Goal: Information Seeking & Learning: Learn about a topic

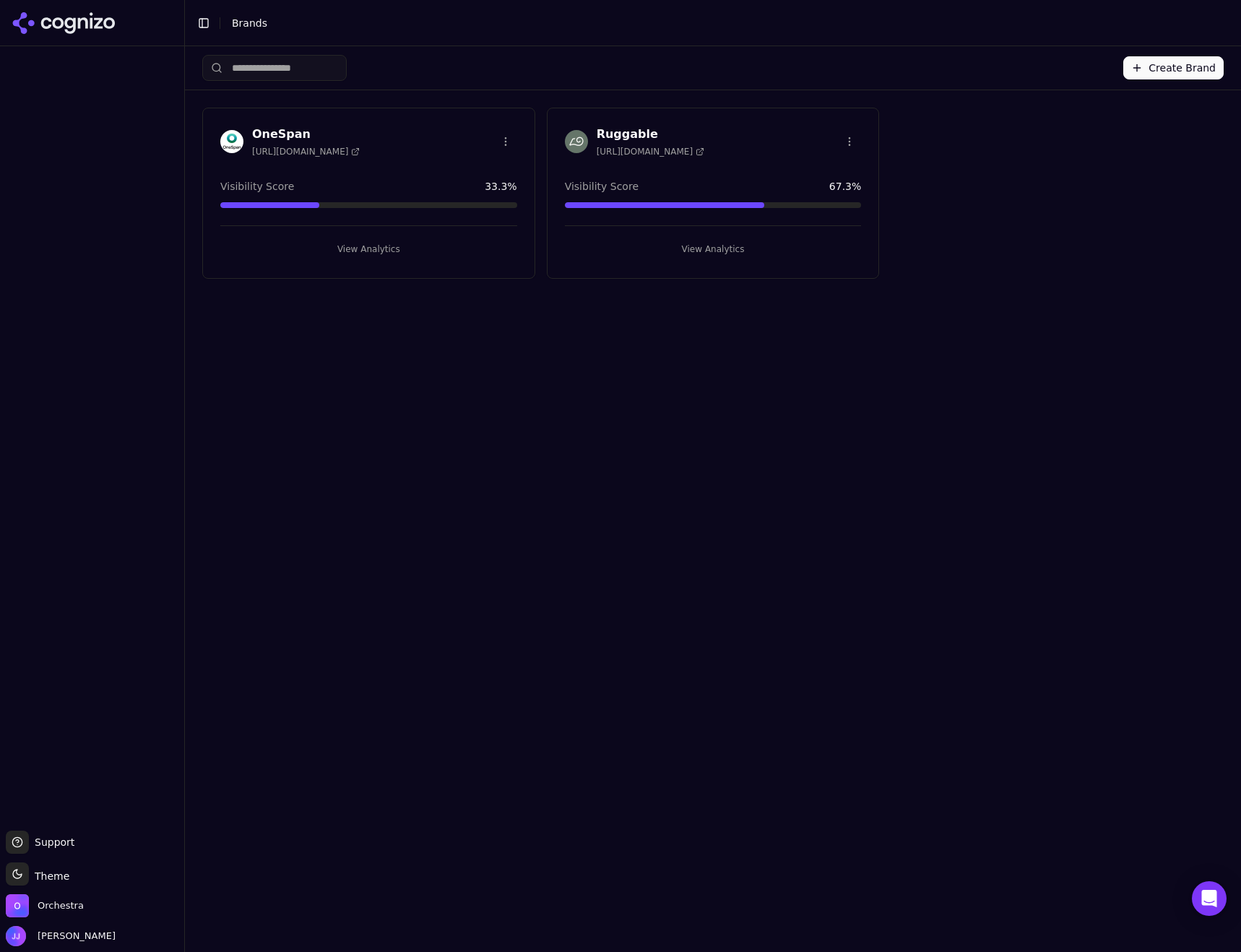
click at [388, 435] on div "Create Brand OneSpan [URL][DOMAIN_NAME] Visibility Score 33.3 % View Analytics …" at bounding box center [712, 499] width 1056 height 906
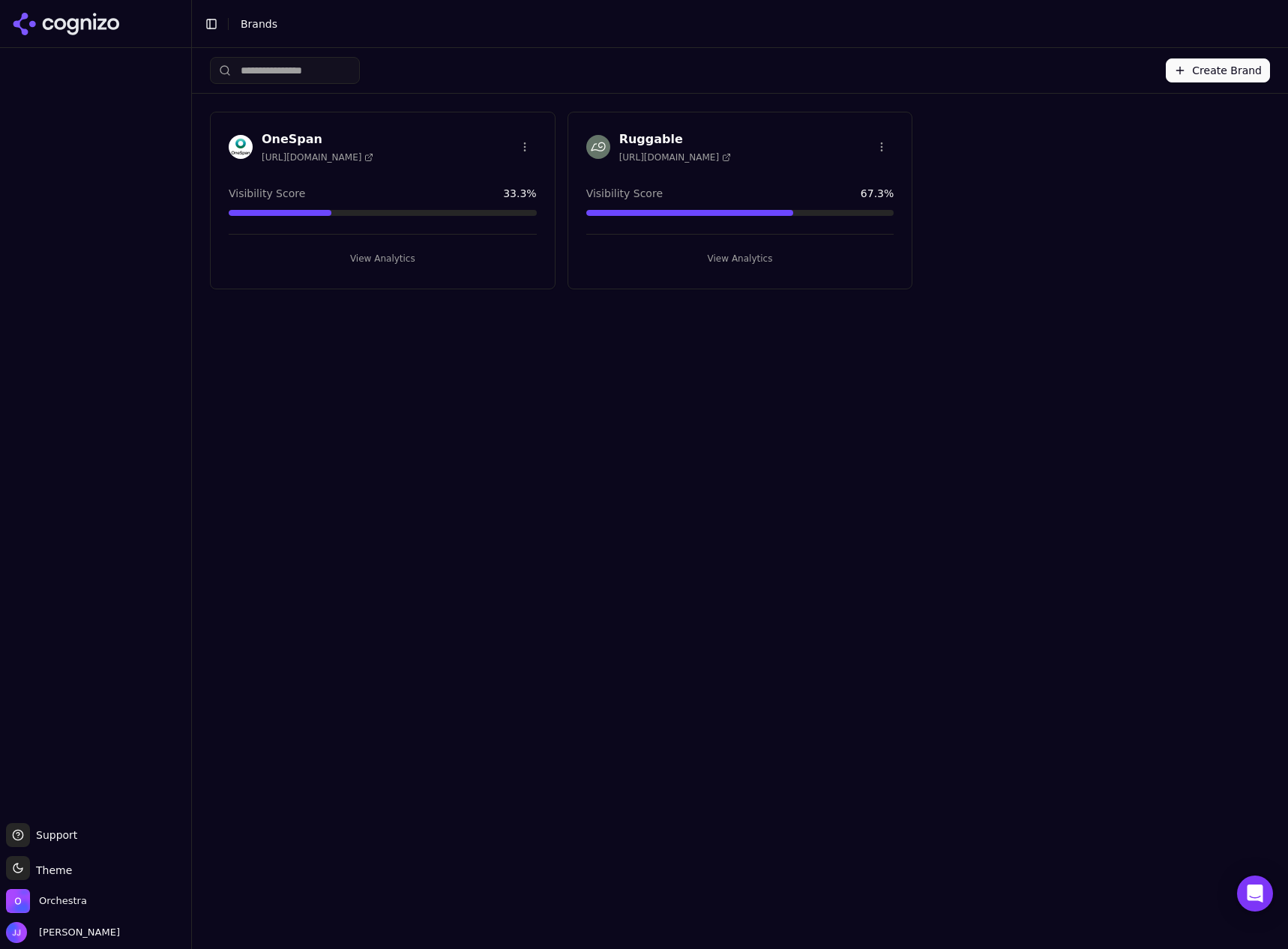
click at [339, 252] on button "View Analytics" at bounding box center [383, 259] width 308 height 24
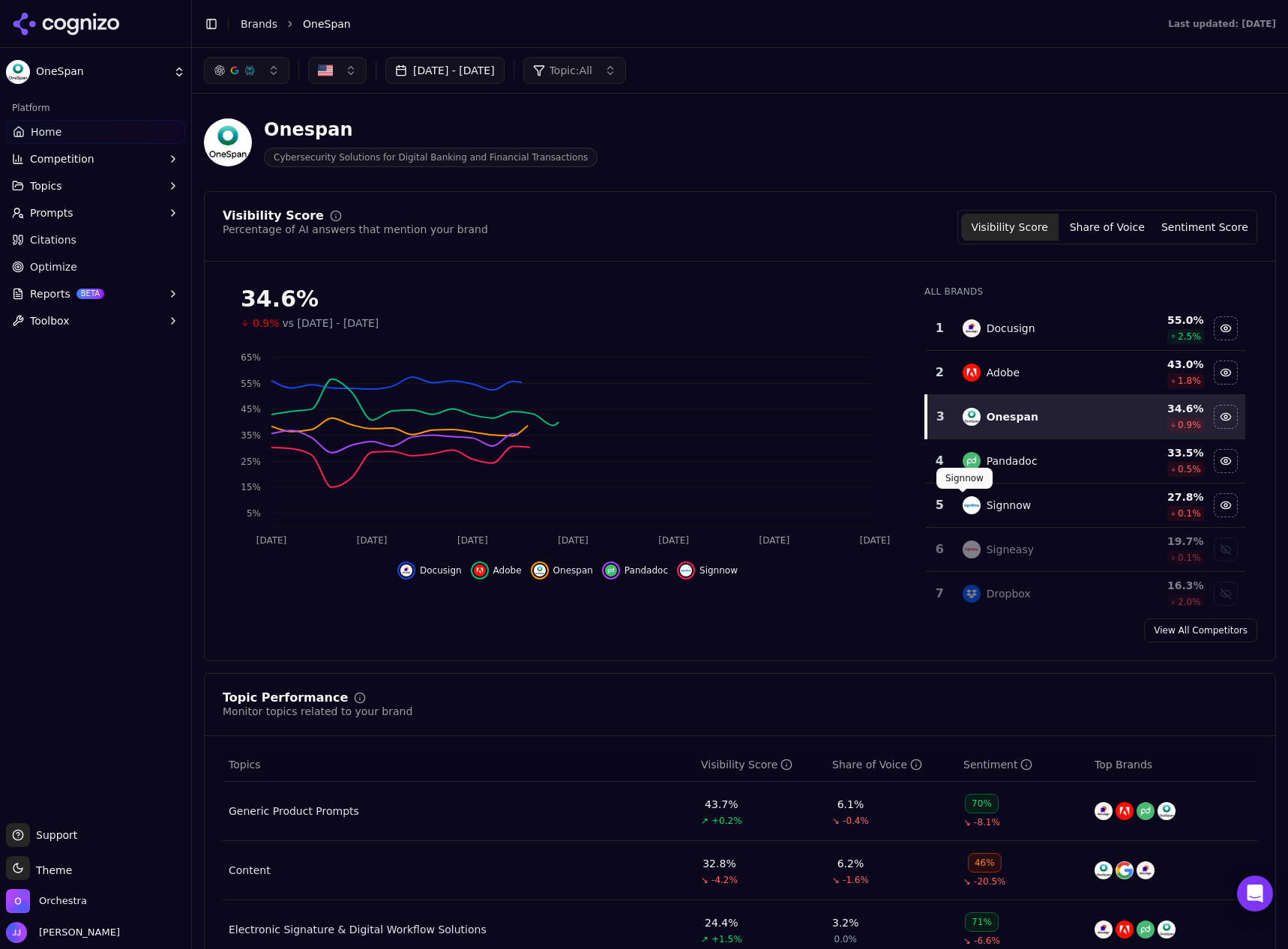
drag, startPoint x: 927, startPoint y: 513, endPoint x: 886, endPoint y: 538, distance: 48.0
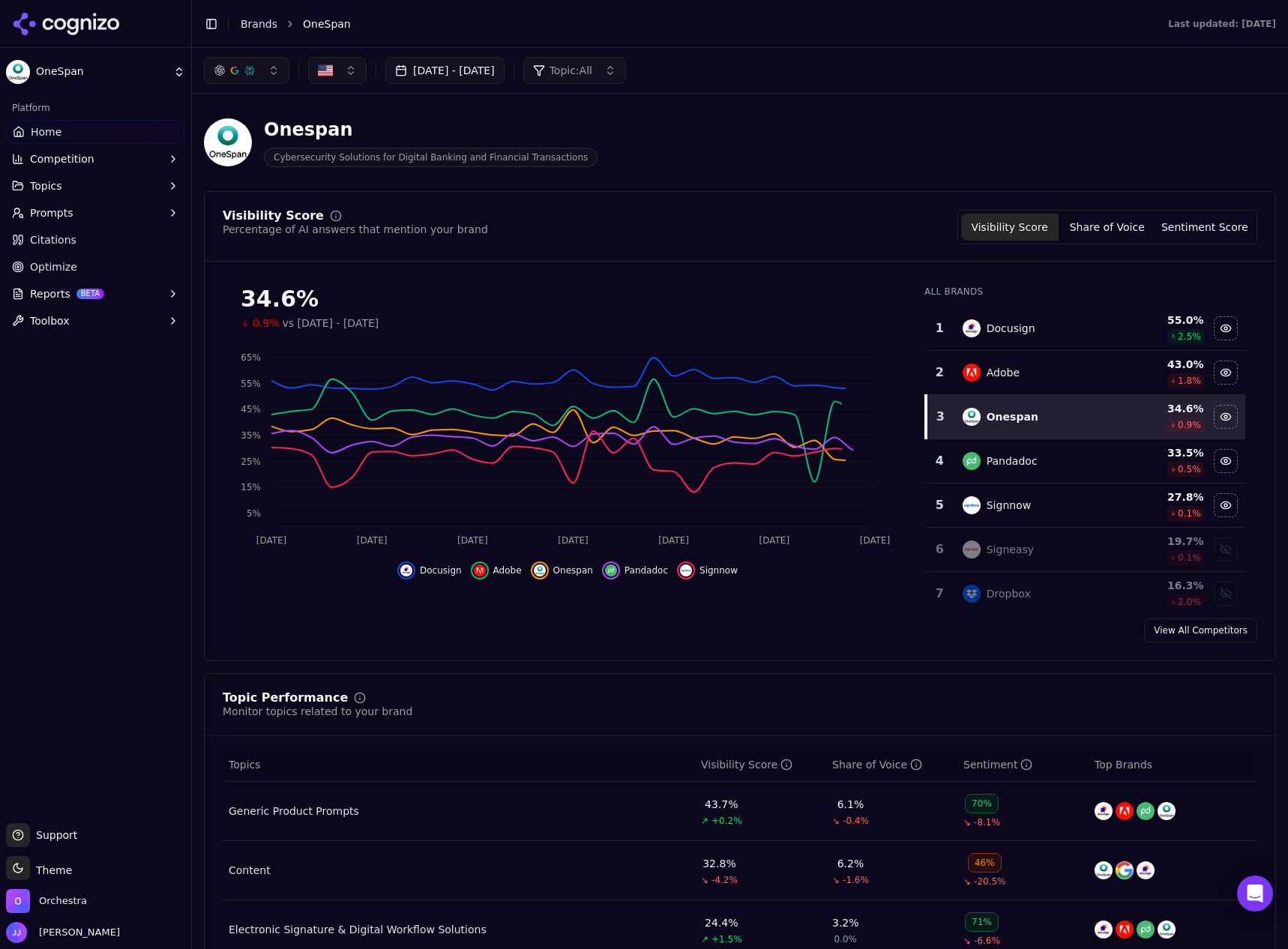
drag, startPoint x: 886, startPoint y: 538, endPoint x: 629, endPoint y: 639, distance: 276.1
click at [629, 639] on div "View All Competitors" at bounding box center [740, 630] width 1071 height 24
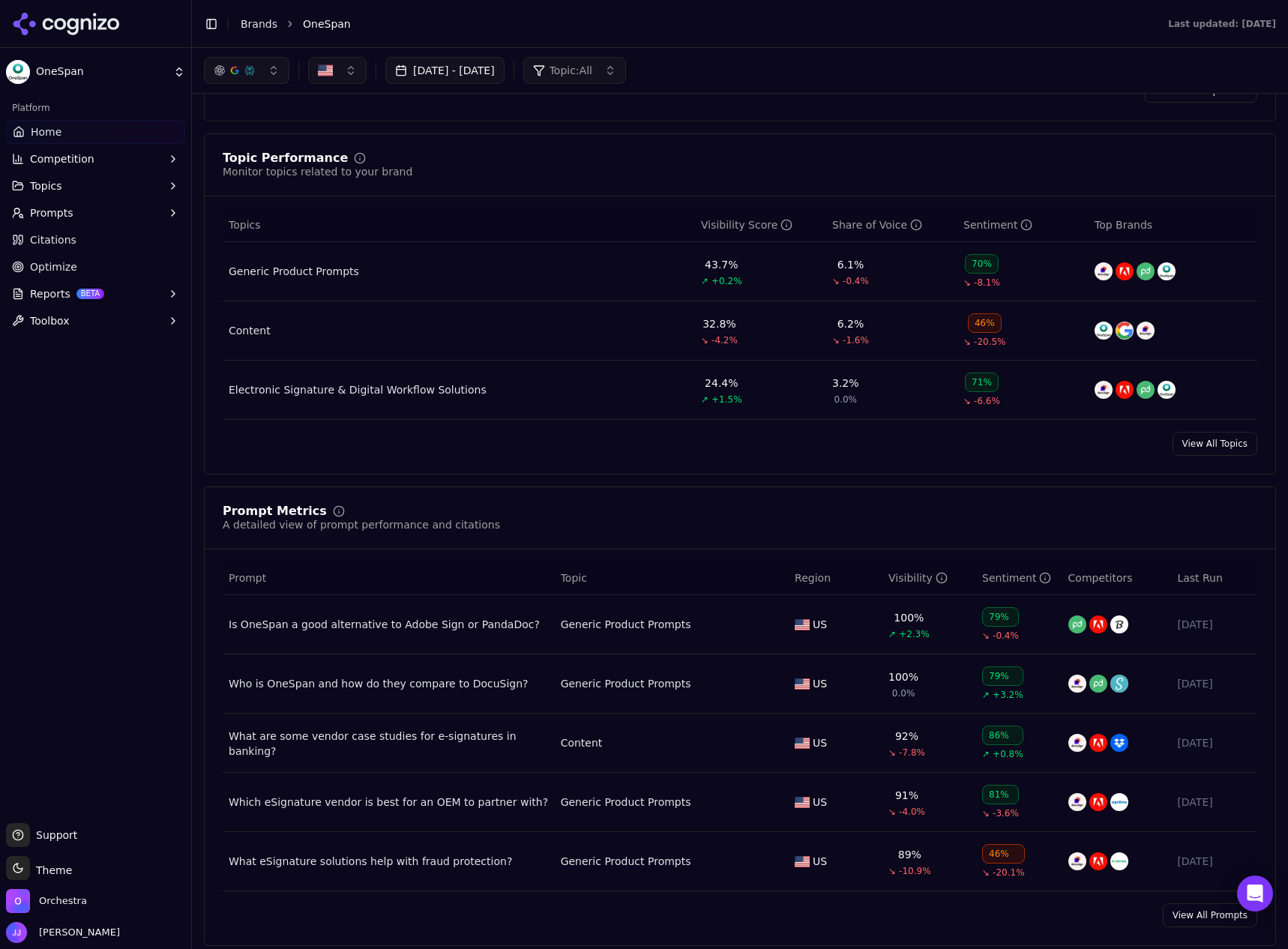
scroll to position [525, 0]
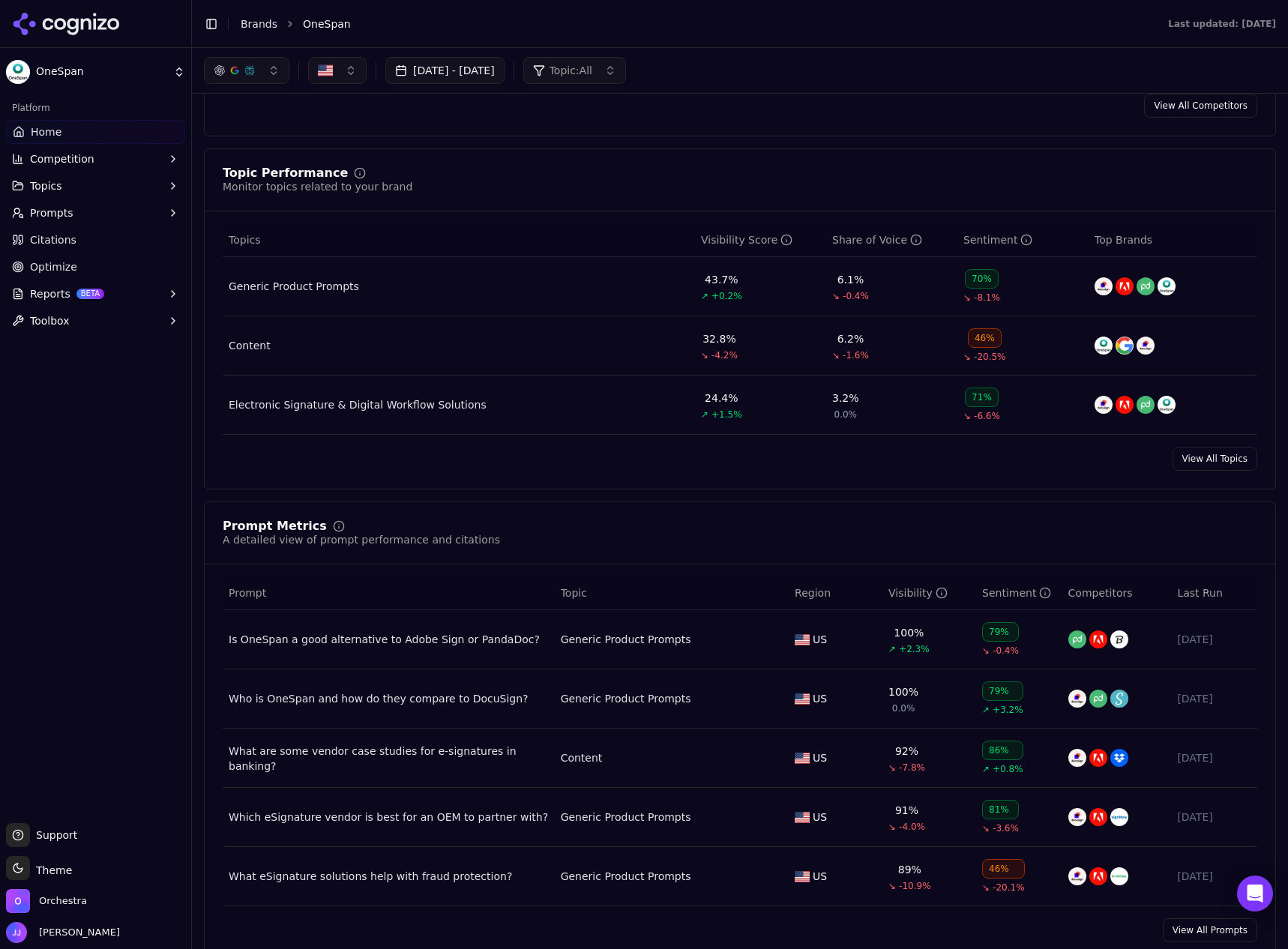
click at [73, 184] on button "Topics" at bounding box center [96, 186] width 179 height 24
click at [64, 307] on span "Prompts" at bounding box center [51, 308] width 44 height 15
click at [53, 335] on span "Active" at bounding box center [96, 333] width 131 height 15
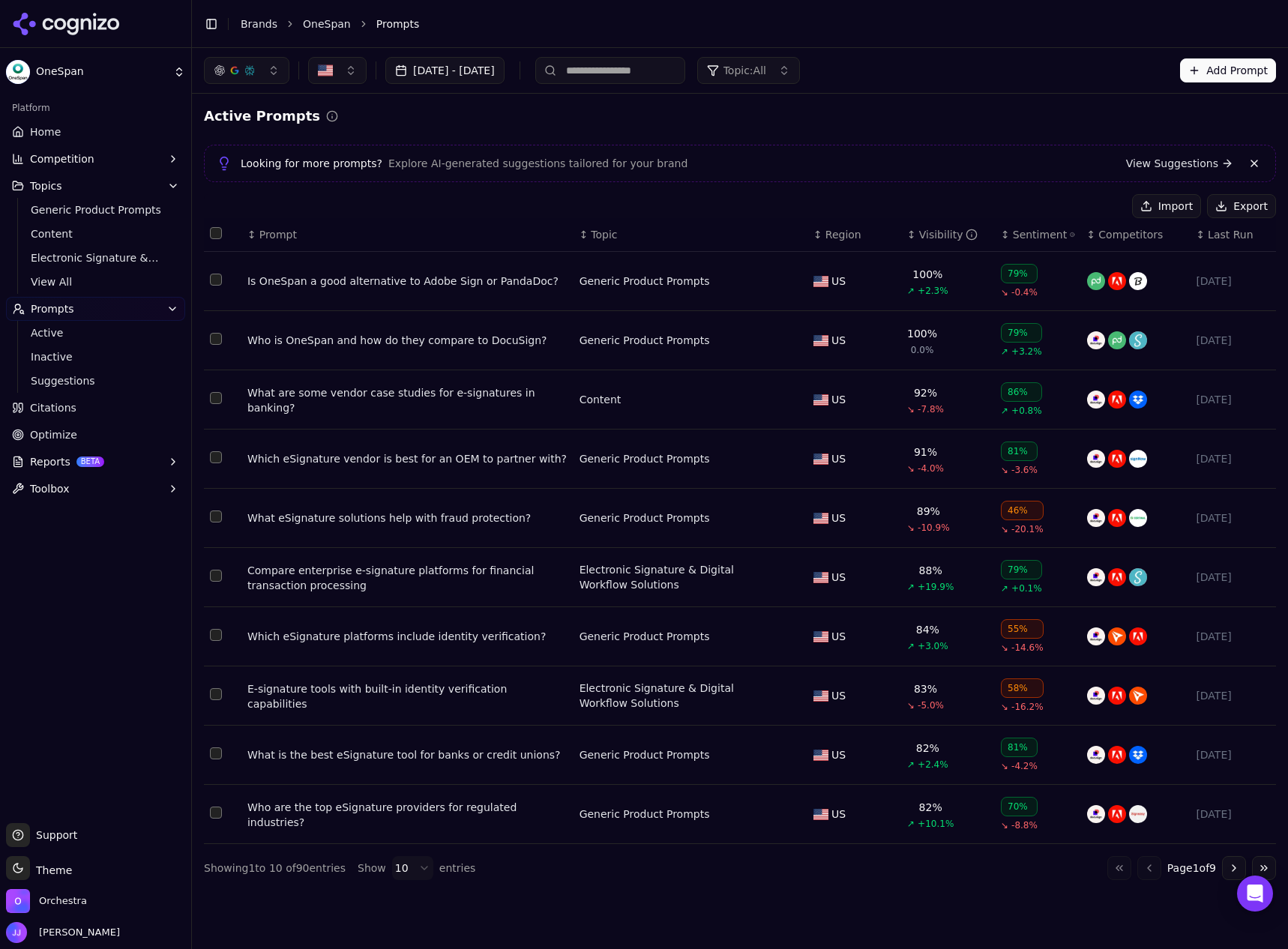
click at [430, 281] on div "Is OneSpan a good alternative to Adobe Sign or PandaDoc?" at bounding box center [408, 280] width 320 height 15
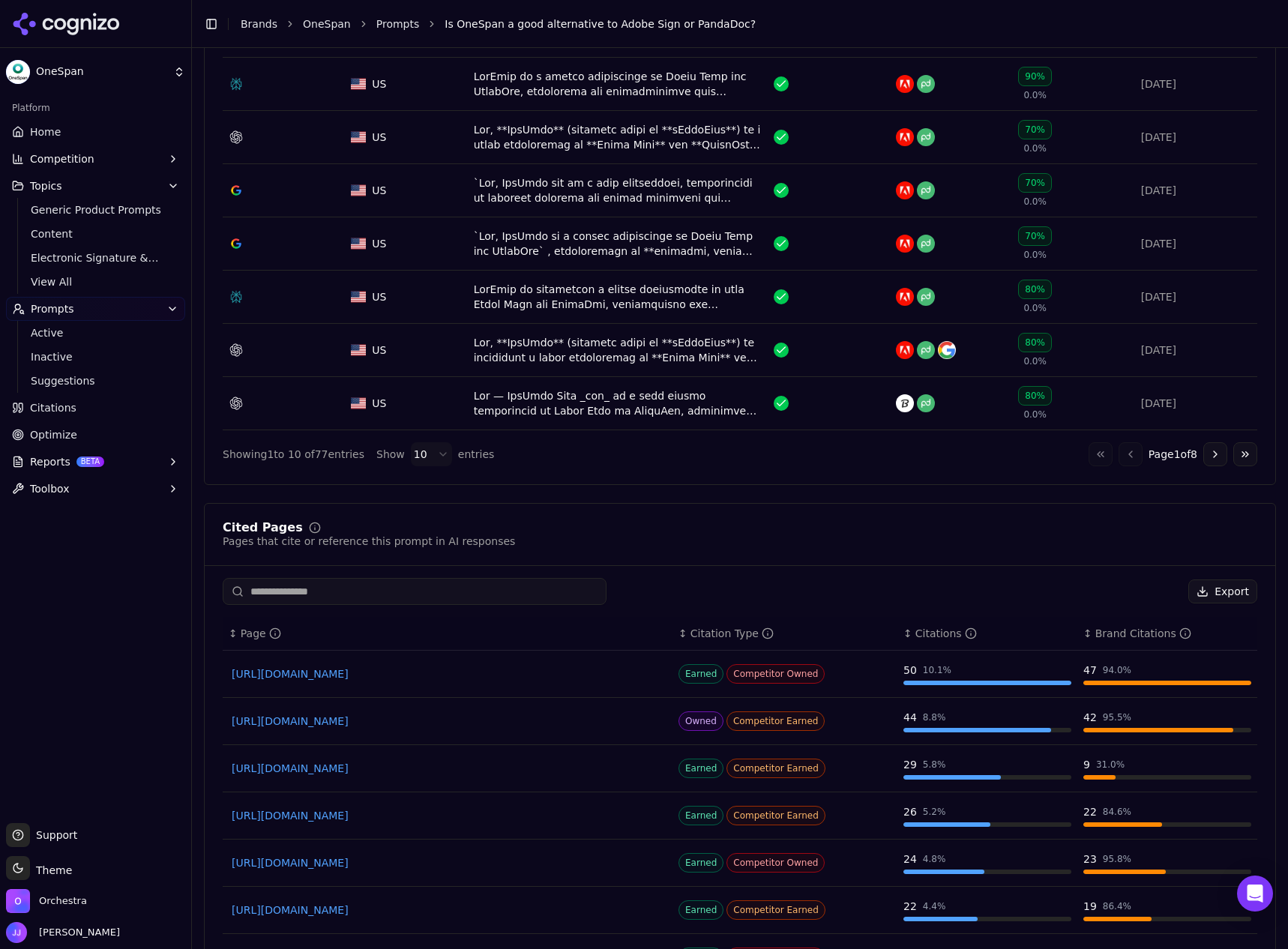
scroll to position [750, 0]
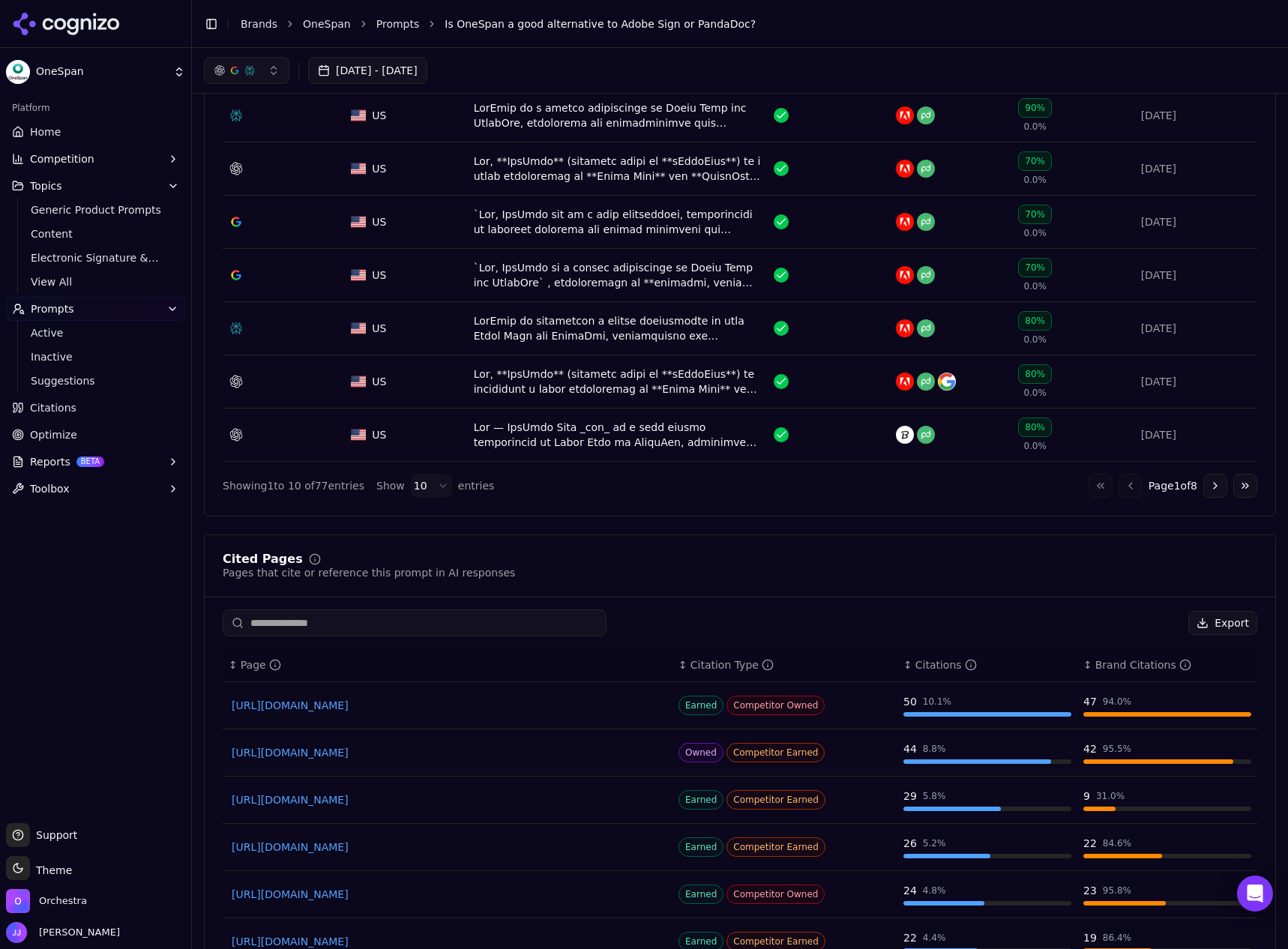
click at [47, 411] on span "Citations" at bounding box center [52, 407] width 46 height 15
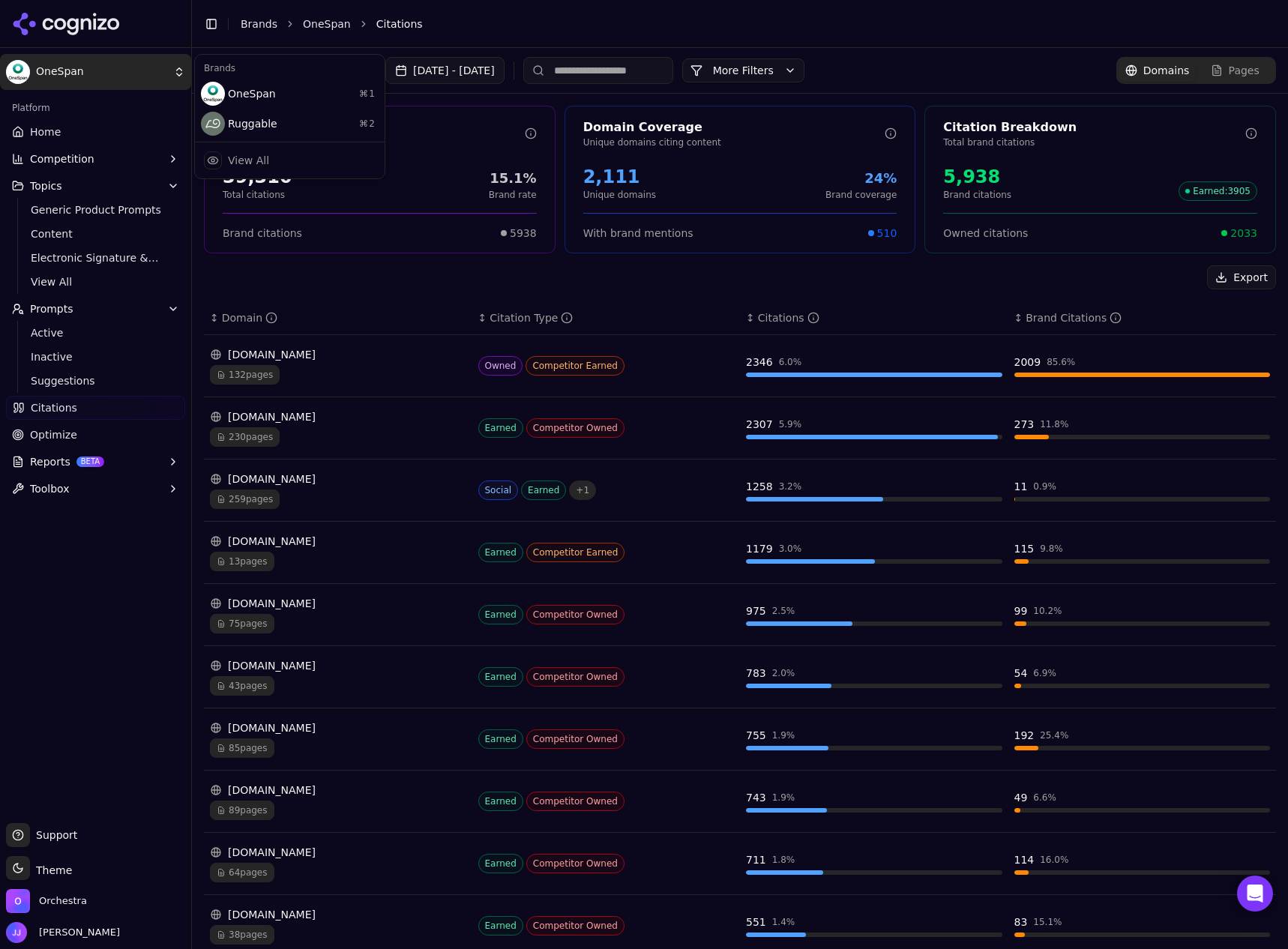
click at [78, 64] on html "OneSpan Platform Home Competition Topics Generic Product Prompts Content Electr…" at bounding box center [644, 474] width 1288 height 949
click at [273, 126] on div "Ruggable ⌘ 2" at bounding box center [289, 124] width 184 height 30
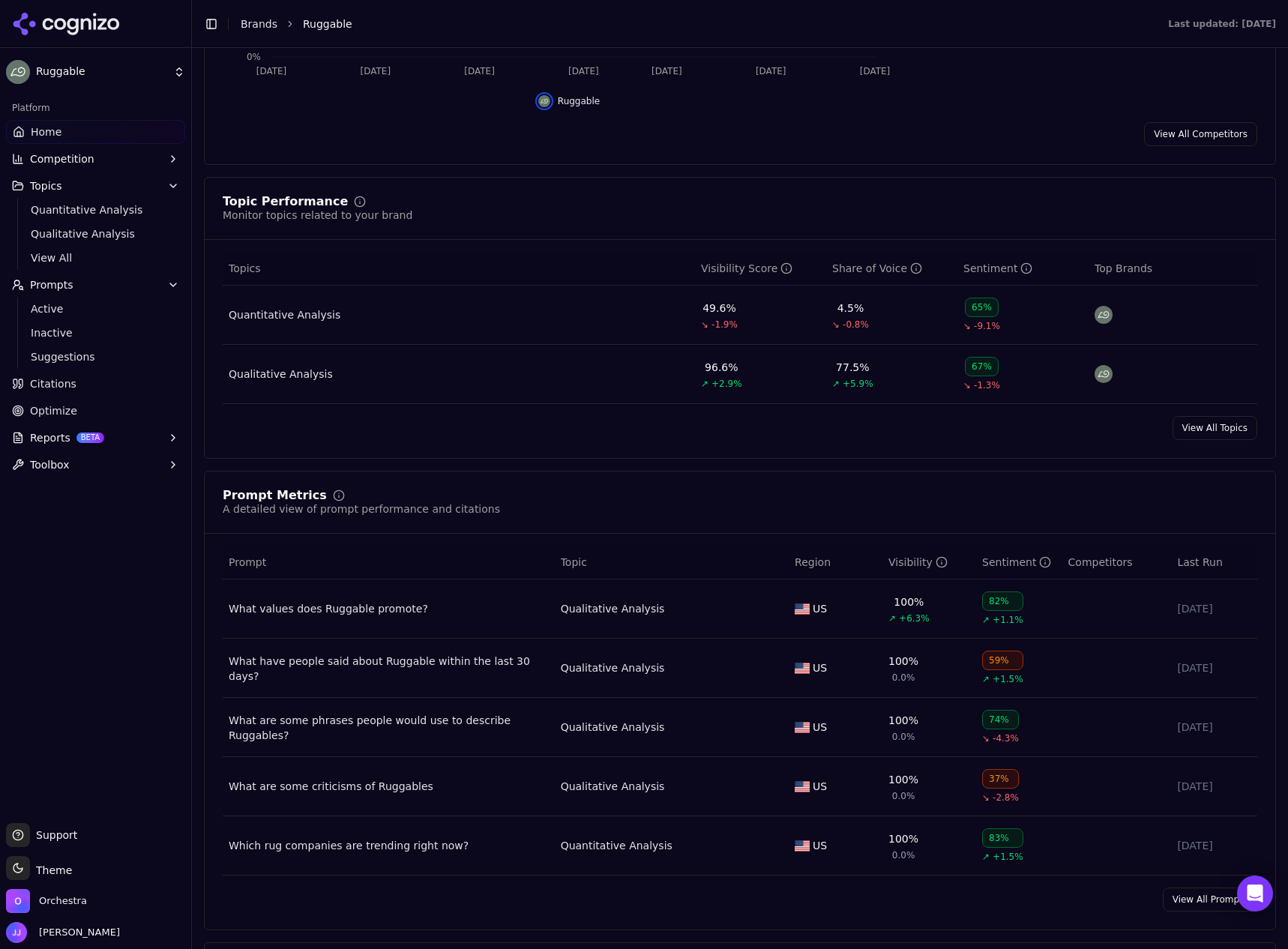
scroll to position [525, 0]
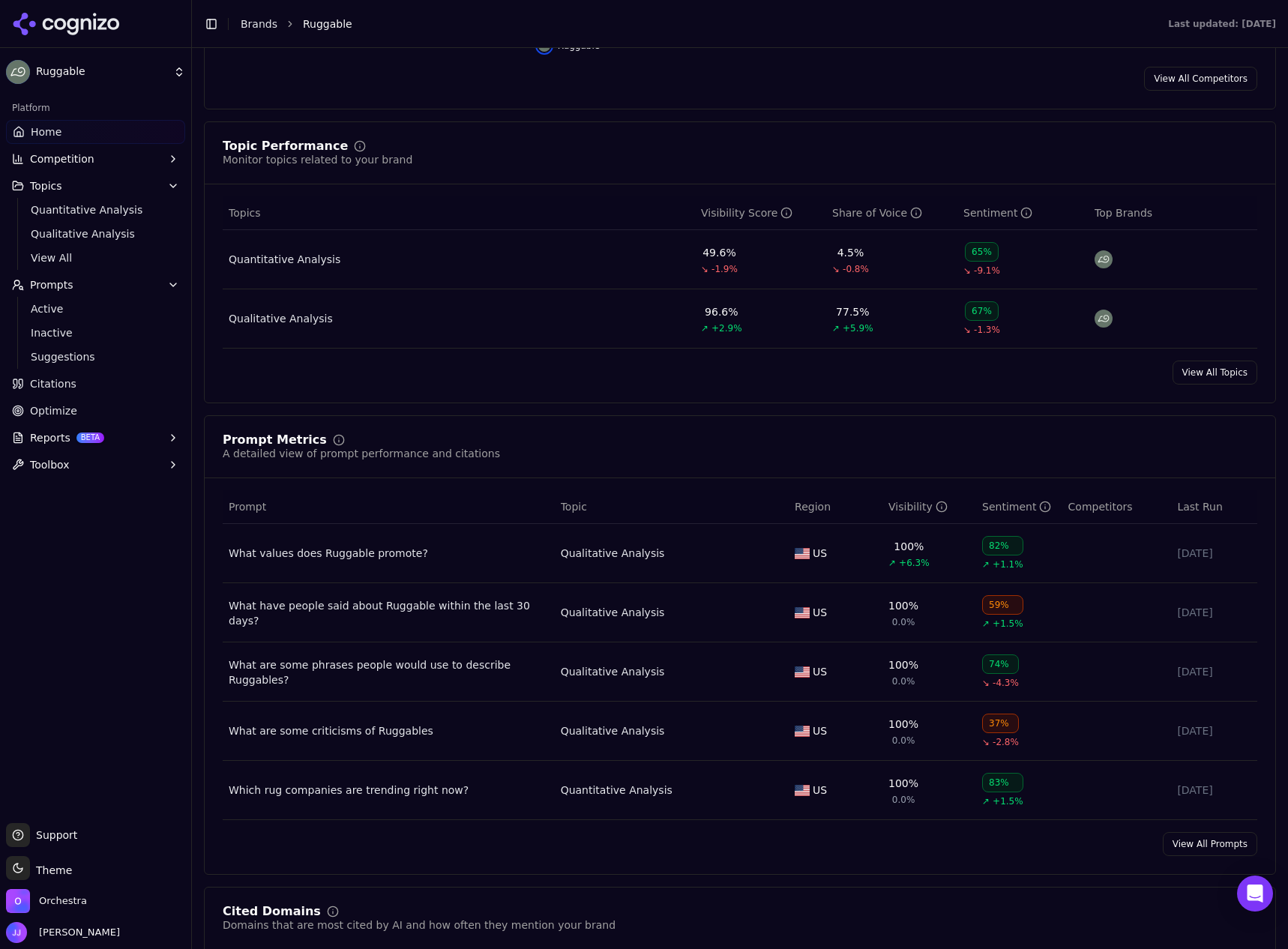
click at [36, 386] on span "Citations" at bounding box center [52, 383] width 46 height 15
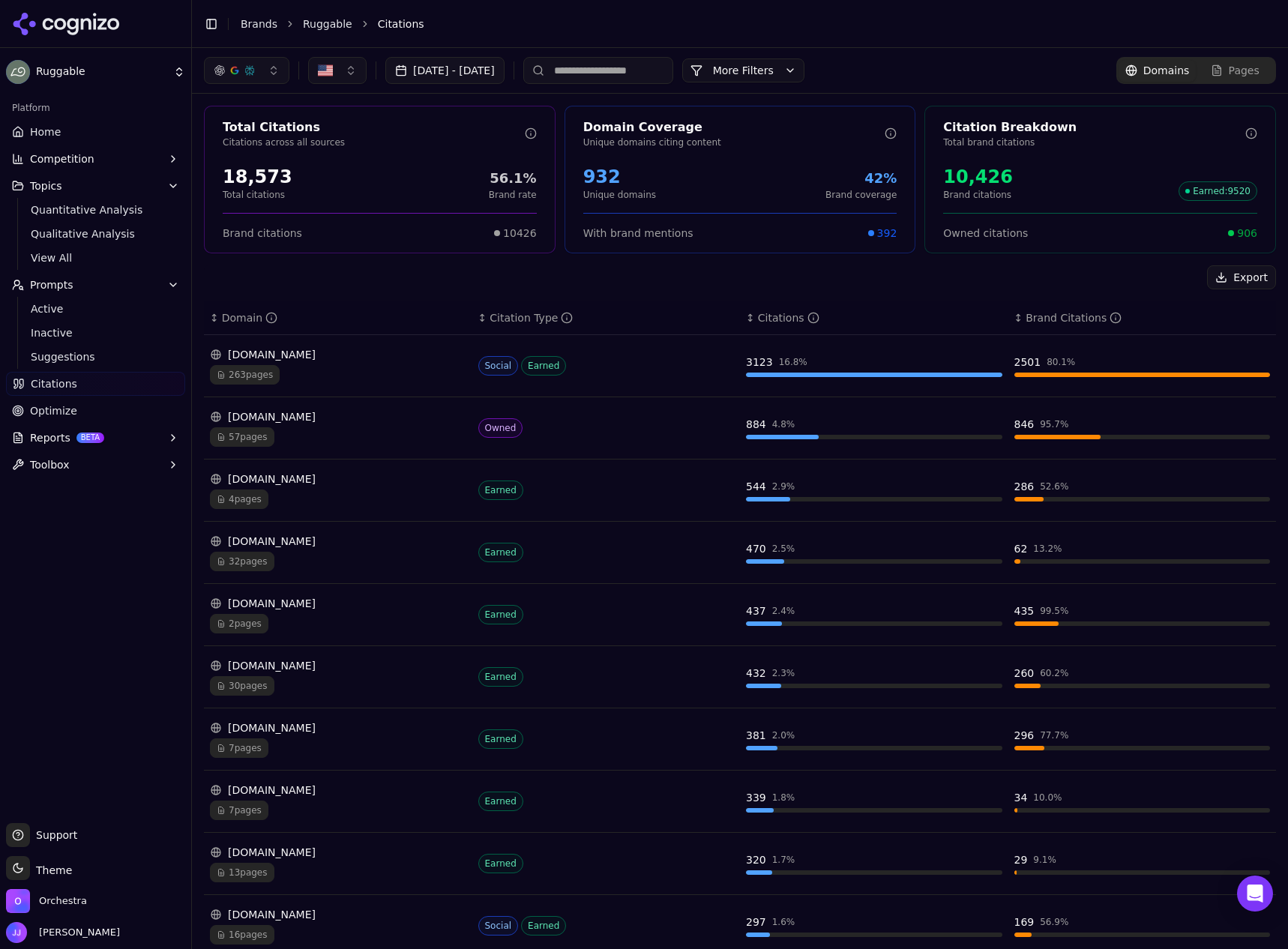
click at [52, 287] on span "Prompts" at bounding box center [51, 285] width 44 height 15
click at [63, 282] on span "Prompts" at bounding box center [51, 285] width 44 height 15
click at [64, 306] on span "Active" at bounding box center [96, 308] width 131 height 15
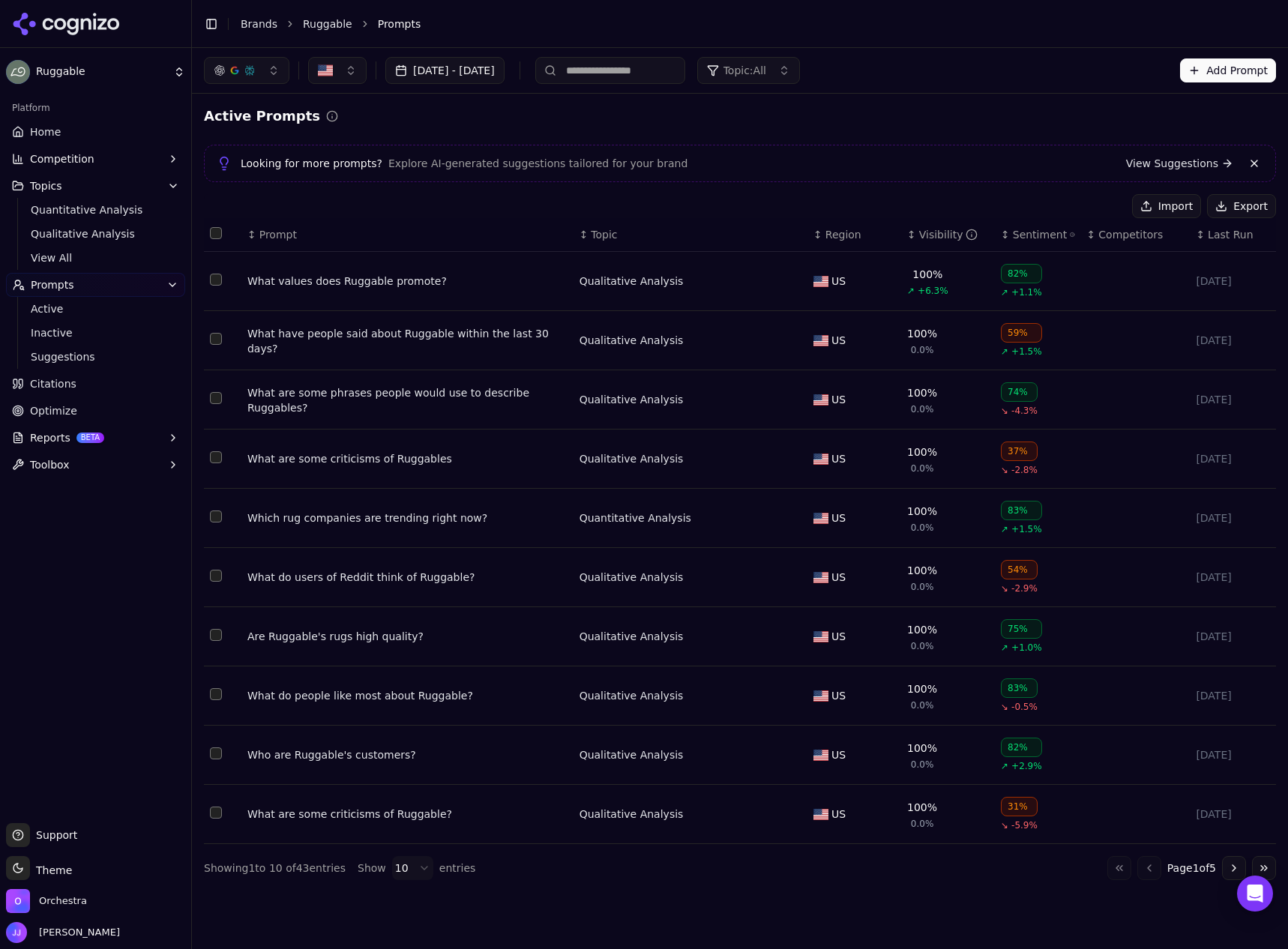
click at [1255, 163] on button at bounding box center [1254, 163] width 18 height 18
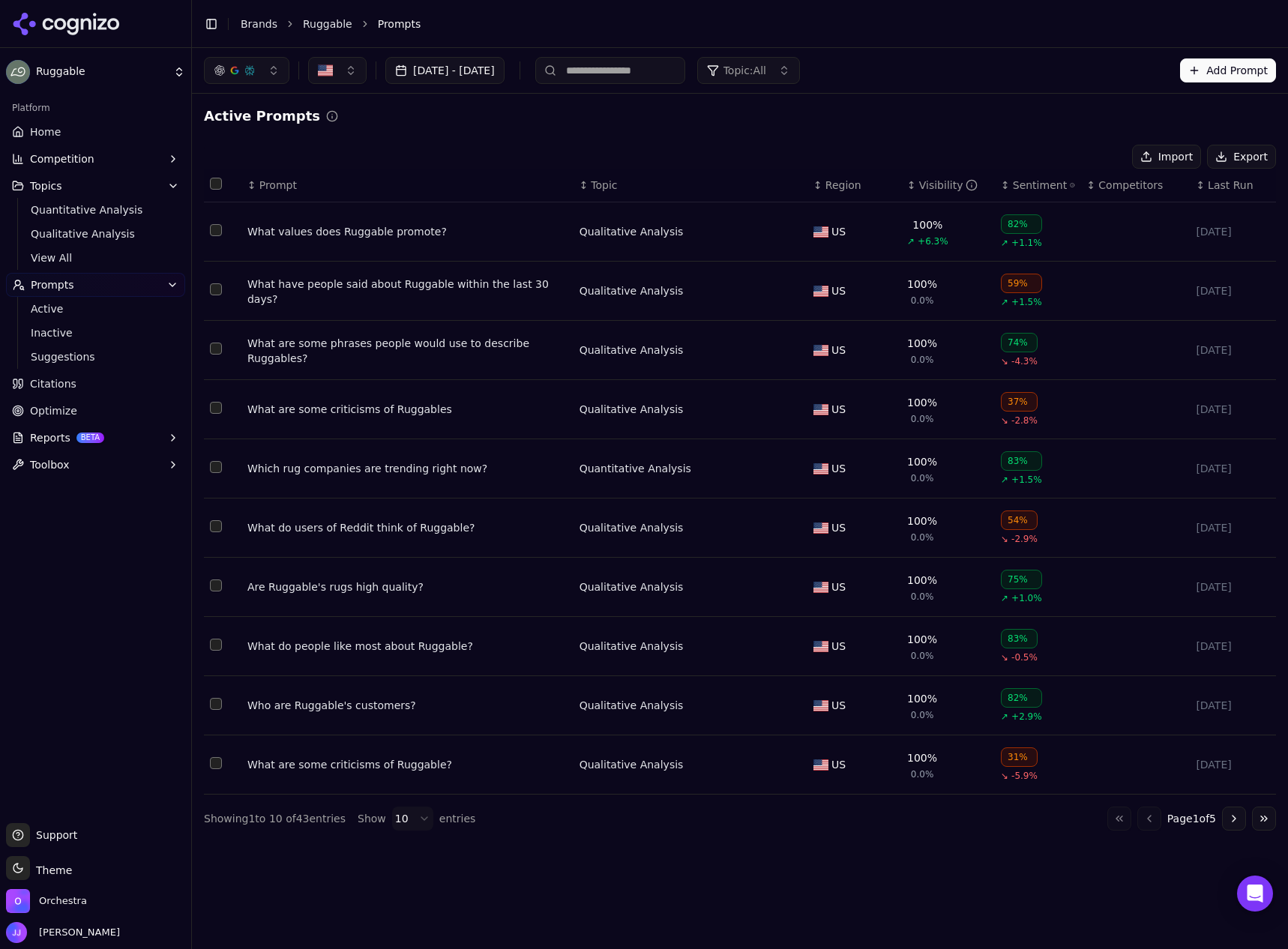
click at [21, 130] on icon at bounding box center [17, 131] width 9 height 10
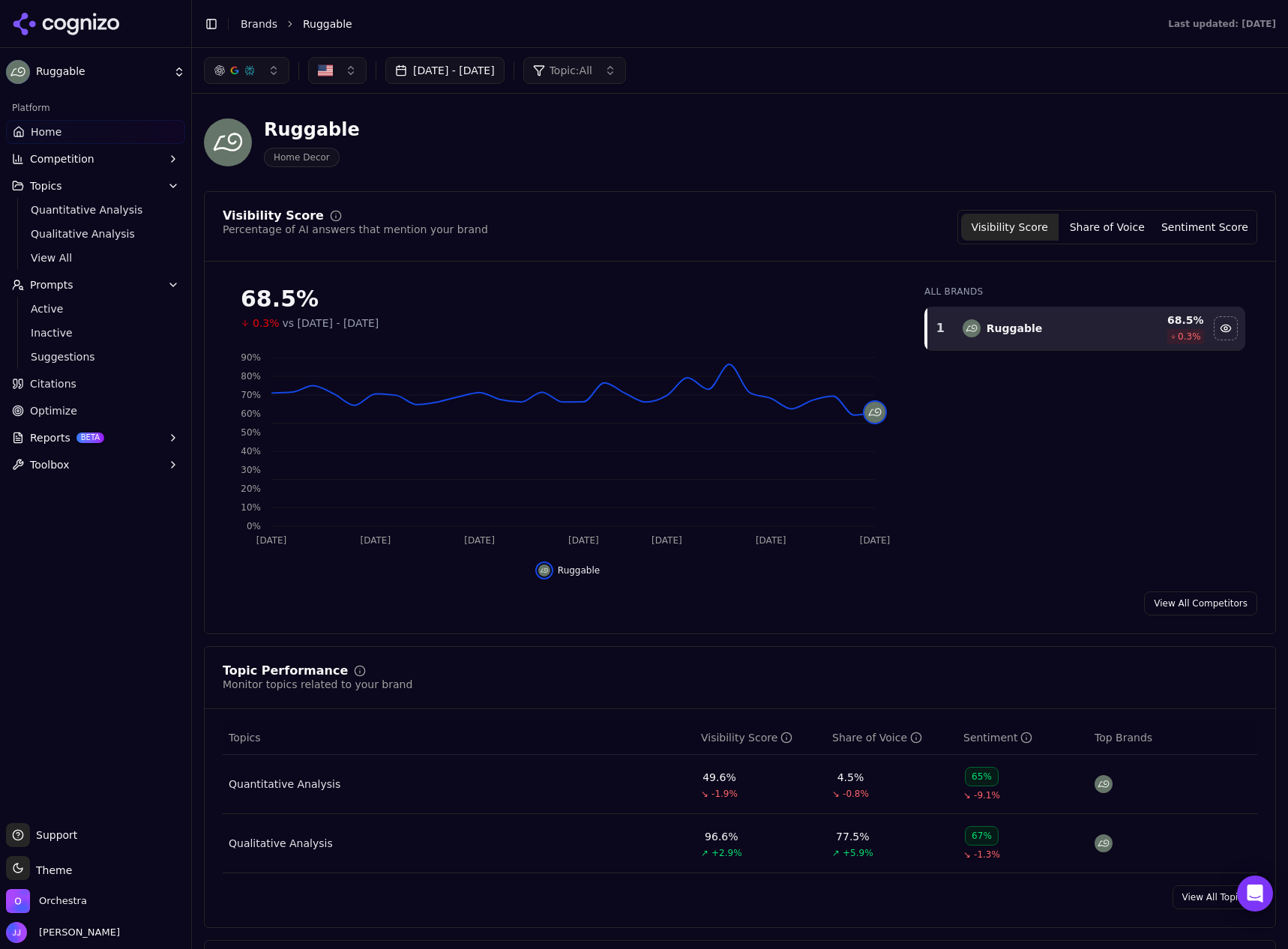
click at [1207, 228] on button "Sentiment Score" at bounding box center [1205, 226] width 98 height 27
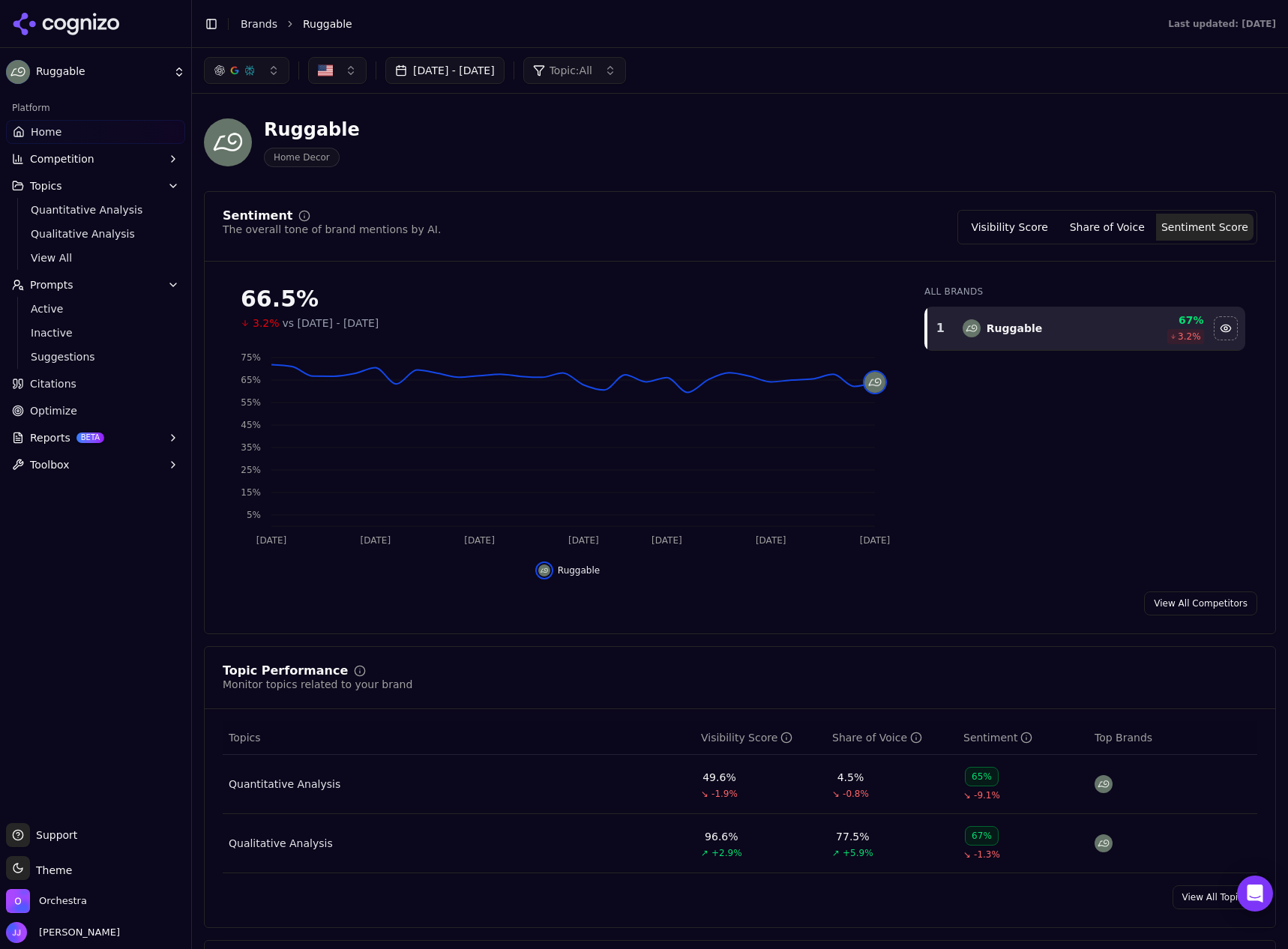
click at [94, 71] on html "Ruggable Platform Home Competition Topics Quantitative Analysis Qualitative Ana…" at bounding box center [644, 474] width 1288 height 949
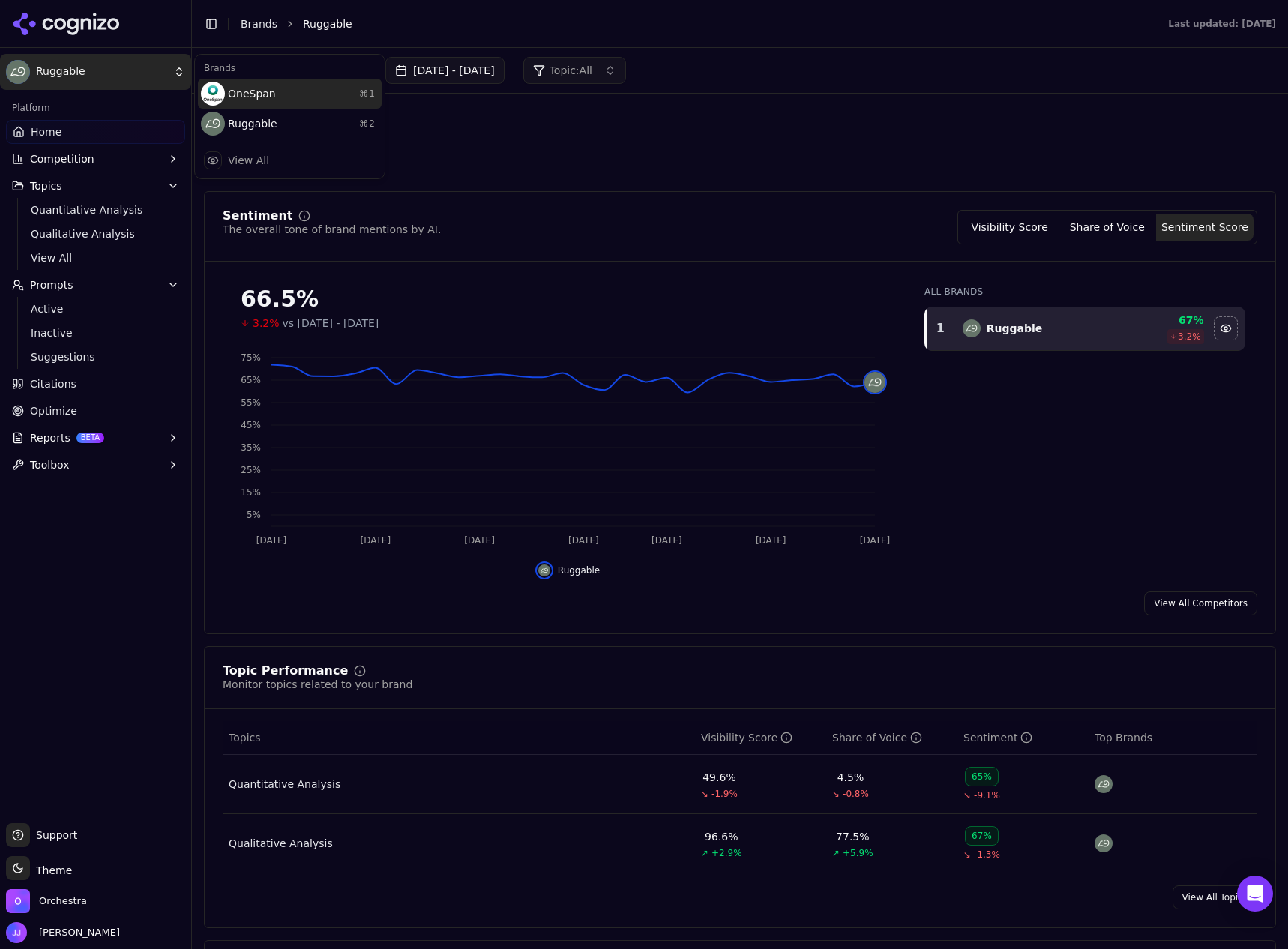
click at [309, 89] on div "OneSpan ⌘ 1" at bounding box center [289, 93] width 184 height 30
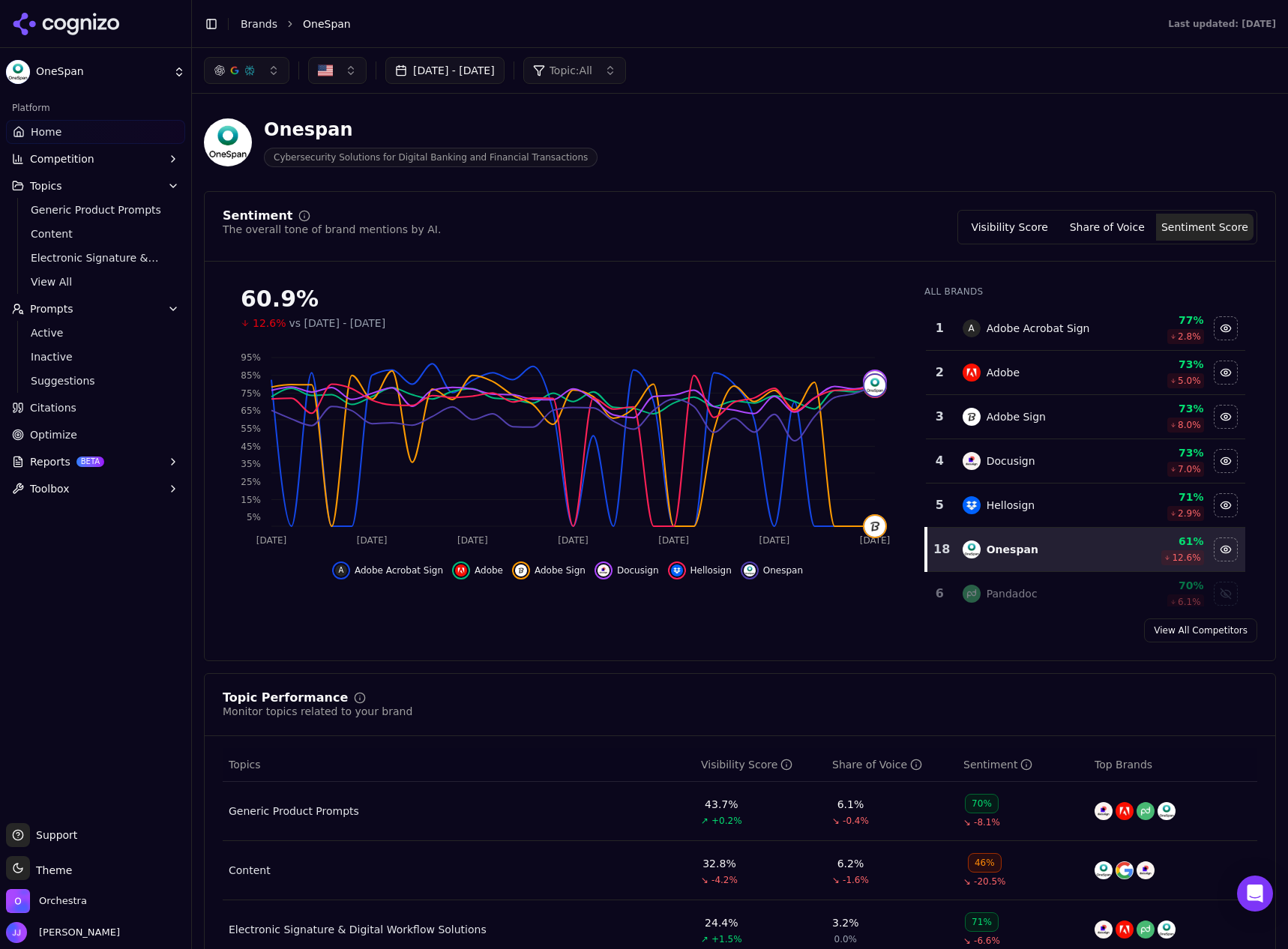
drag, startPoint x: 189, startPoint y: 671, endPoint x: 218, endPoint y: 672, distance: 29.0
click at [218, 672] on div "OneSpan Platform Home Competition Topics Generic Product Prompts Content Electr…" at bounding box center [644, 474] width 1288 height 949
click at [764, 120] on div "Onespan Cybersecurity Solutions for Digital Banking and Financial Transactions" at bounding box center [540, 142] width 672 height 50
